Goal: Information Seeking & Learning: Compare options

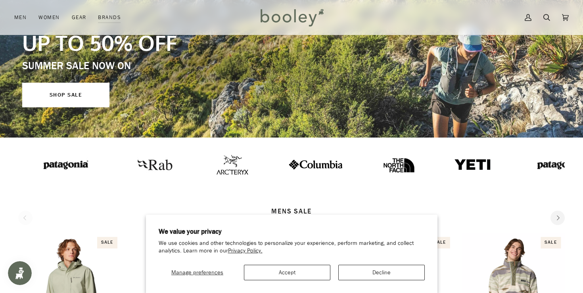
scroll to position [103, 0]
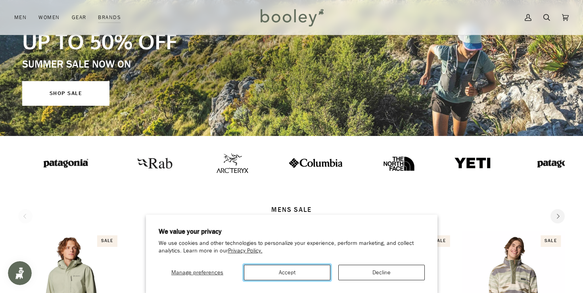
click at [296, 273] on button "Accept" at bounding box center [287, 271] width 87 height 15
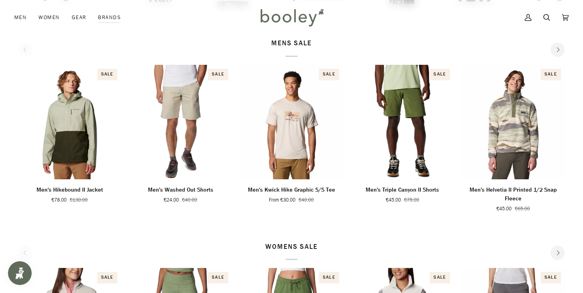
scroll to position [271, 0]
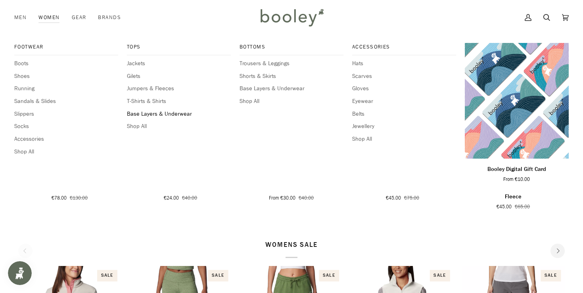
click at [148, 114] on span "Base Layers & Underwear" at bounding box center [179, 114] width 104 height 9
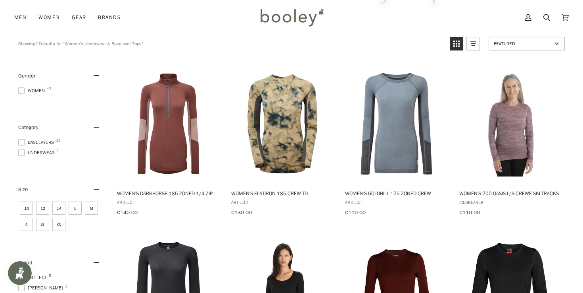
scroll to position [79, 0]
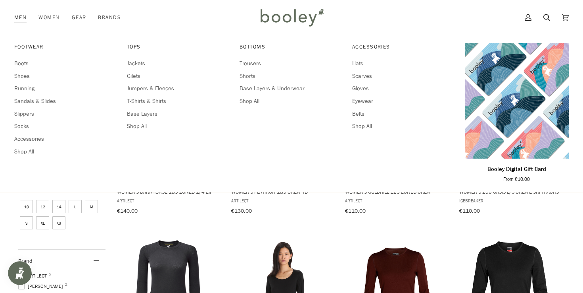
click at [21, 15] on link "Men" at bounding box center [23, 17] width 18 height 35
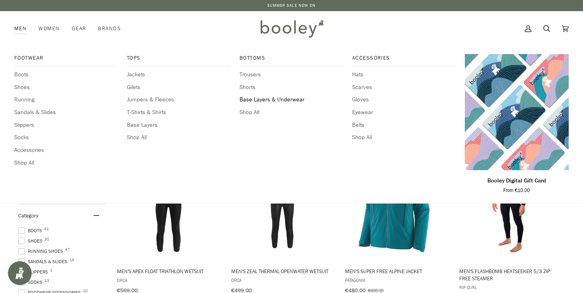
click at [241, 99] on span "Base Layers & Underwear" at bounding box center [292, 99] width 104 height 9
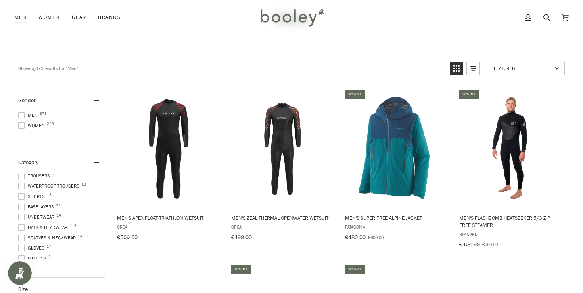
scroll to position [168, 0]
click at [22, 203] on span at bounding box center [21, 205] width 6 height 6
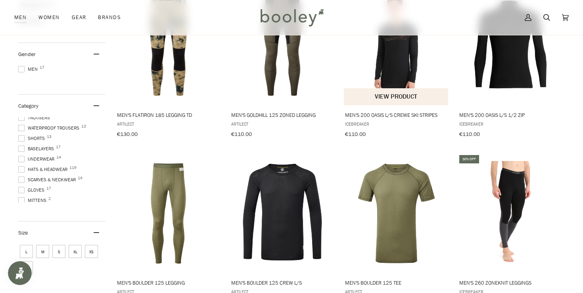
scroll to position [159, 0]
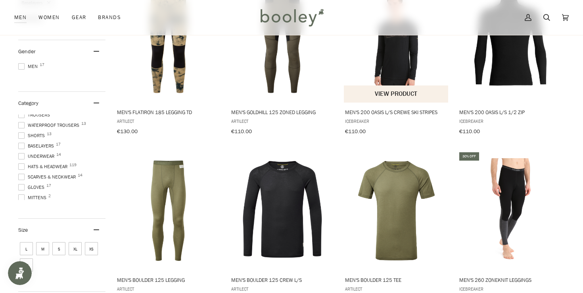
click at [396, 65] on img "Men's 200 Oasis L/S Crewe Ski Stripes" at bounding box center [396, 42] width 105 height 105
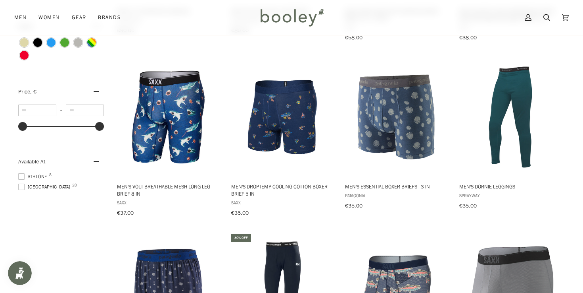
scroll to position [420, 0]
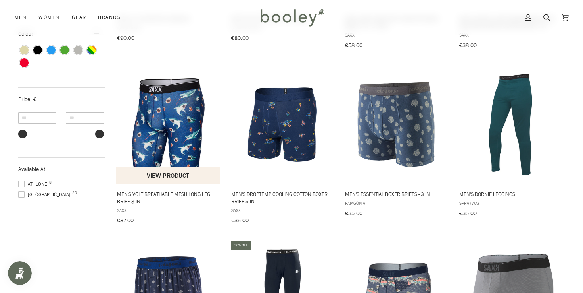
click at [166, 111] on img "Men's Volt Breathable Mesh Long Leg Brief 8 in" at bounding box center [168, 124] width 105 height 105
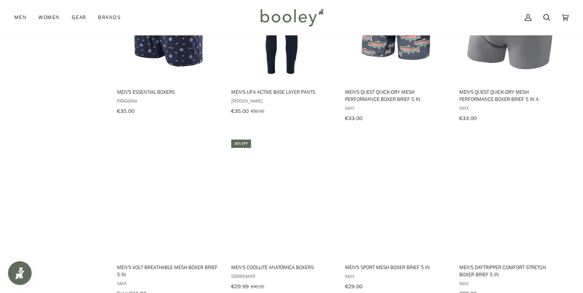
scroll to position [722, 0]
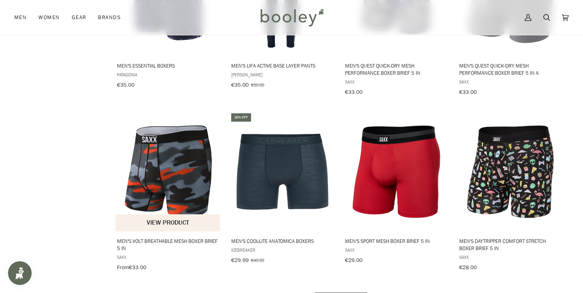
click at [180, 150] on img "Men's Volt Breathable Mesh Boxer Brief 5 in" at bounding box center [168, 171] width 105 height 105
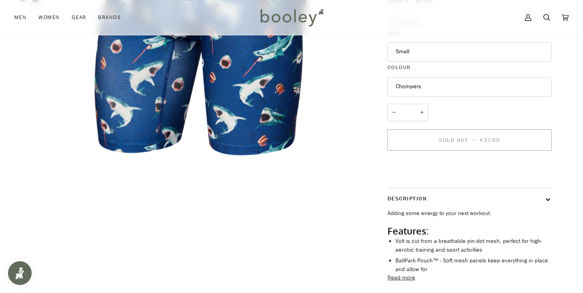
scroll to position [196, 0]
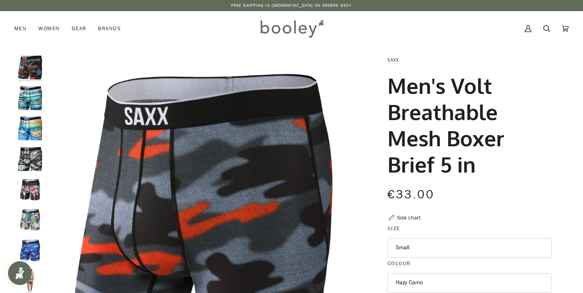
scroll to position [2, 0]
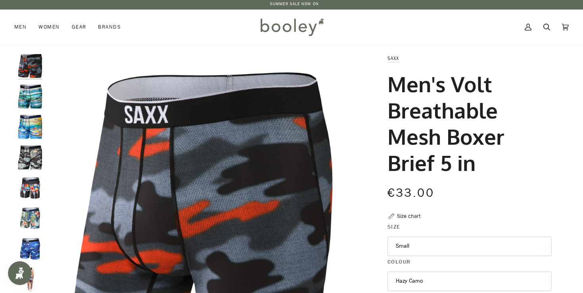
click at [36, 219] on img "Saxx Men's Volt Breathable Mesh Boxer Brief Halftone Tropics / Multi - Booley G…" at bounding box center [30, 218] width 24 height 24
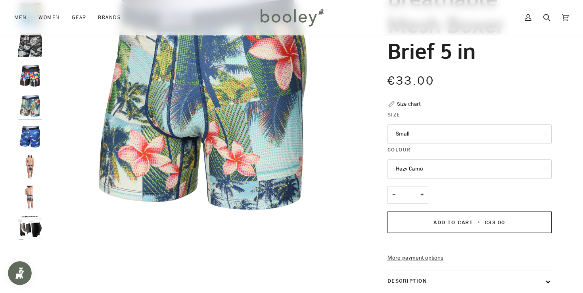
scroll to position [113, 0]
click at [30, 76] on img "Saxx Men's Volt Breathable Mesh Boxer Brief Big Oartiz / Black - Booley Galway" at bounding box center [30, 76] width 24 height 24
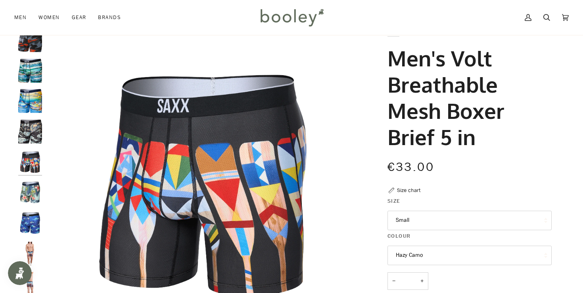
scroll to position [24, 0]
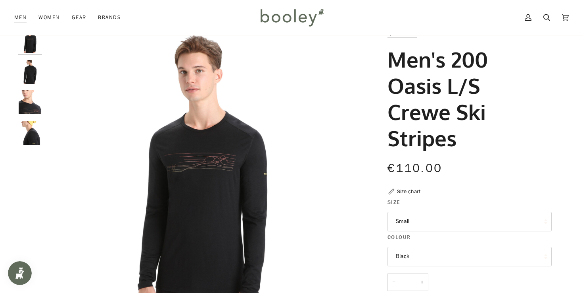
scroll to position [27, 0]
